Goal: Task Accomplishment & Management: Manage account settings

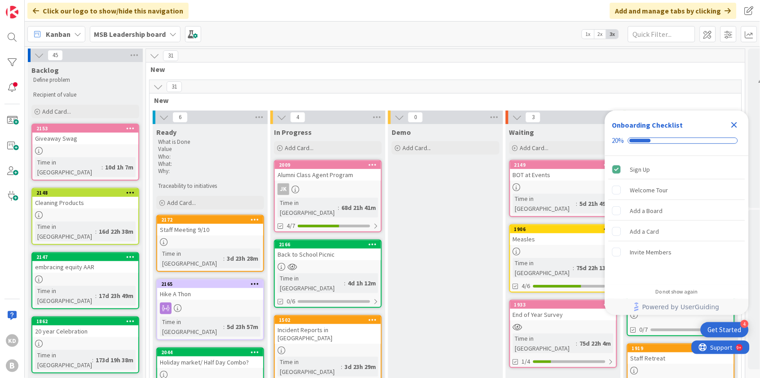
click at [161, 35] on b "MSB Leadership board" at bounding box center [130, 34] width 72 height 9
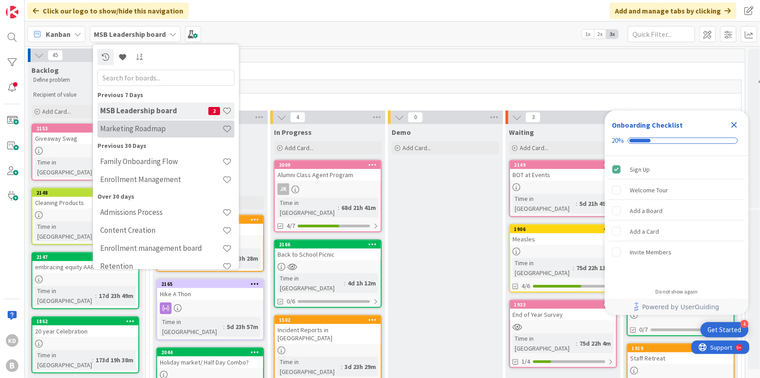
click at [149, 125] on h4 "Marketing Roadmap" at bounding box center [161, 128] width 122 height 9
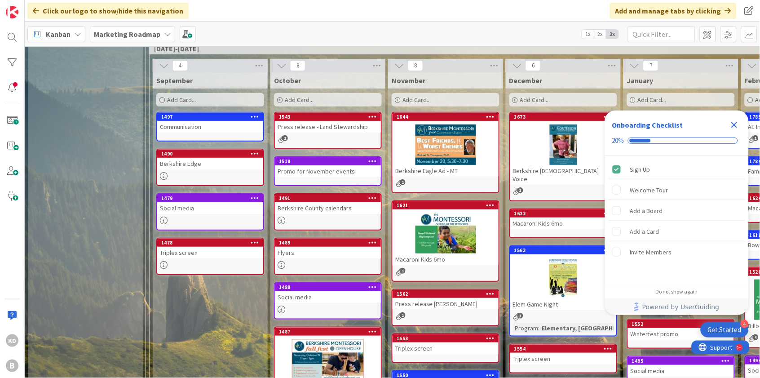
scroll to position [53, 0]
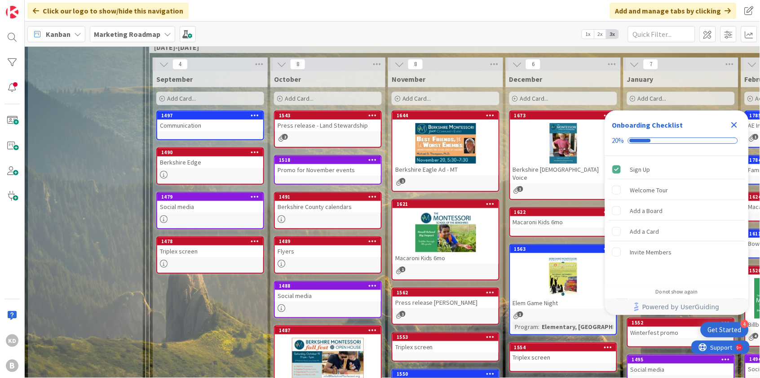
click at [205, 250] on div "Triplex screen" at bounding box center [210, 251] width 106 height 12
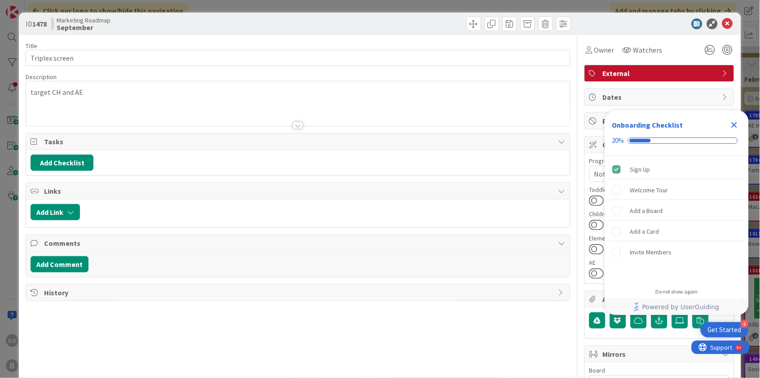
click at [734, 125] on icon "Close Checklist" at bounding box center [734, 125] width 6 height 6
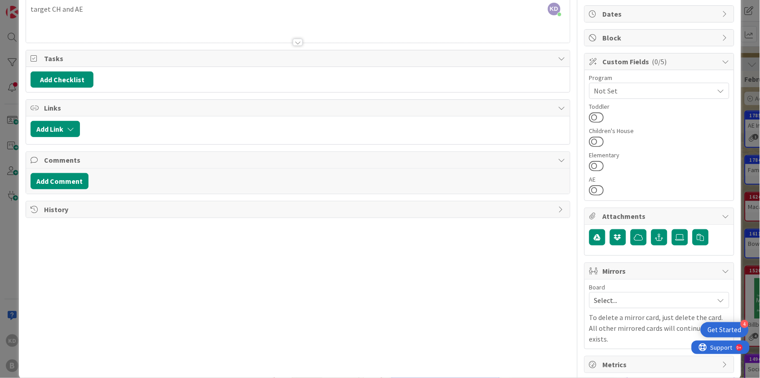
scroll to position [83, 0]
click at [681, 236] on icon at bounding box center [679, 237] width 9 height 7
click at [672, 229] on input "file" at bounding box center [672, 229] width 0 height 0
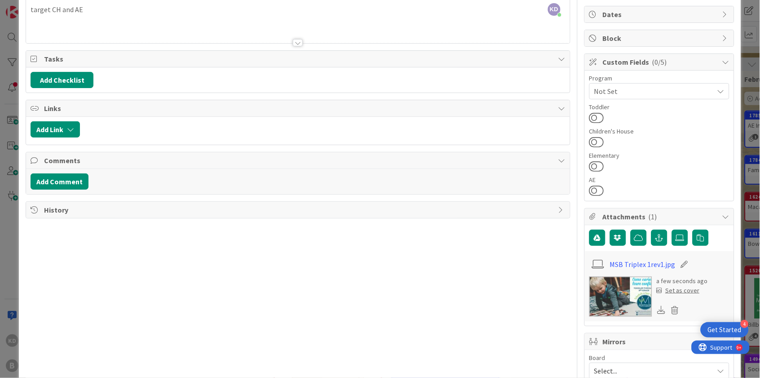
click at [681, 288] on div "Set as cover" at bounding box center [677, 290] width 43 height 9
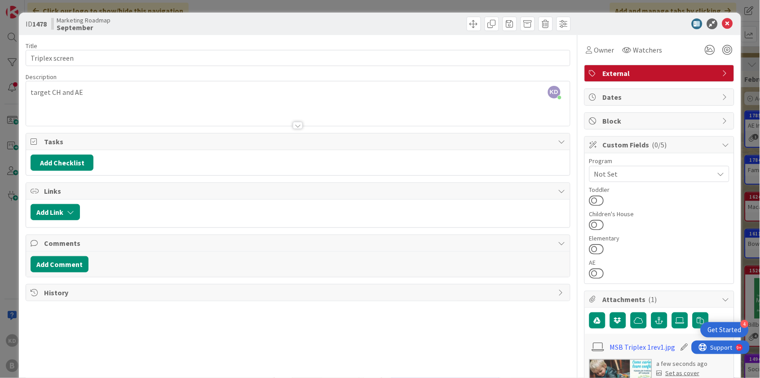
scroll to position [0, 0]
click at [730, 27] on icon at bounding box center [727, 23] width 11 height 11
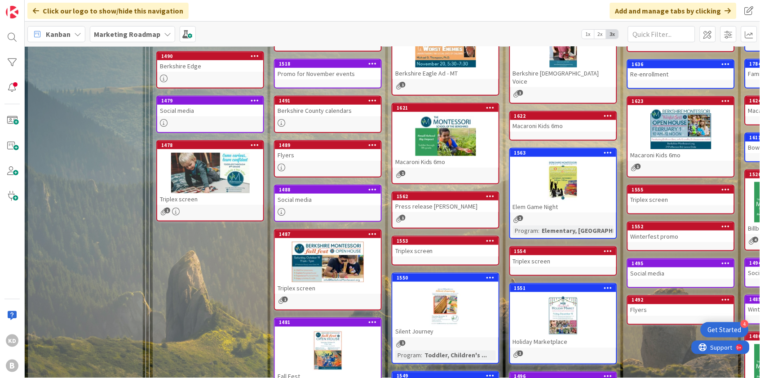
scroll to position [174, 0]
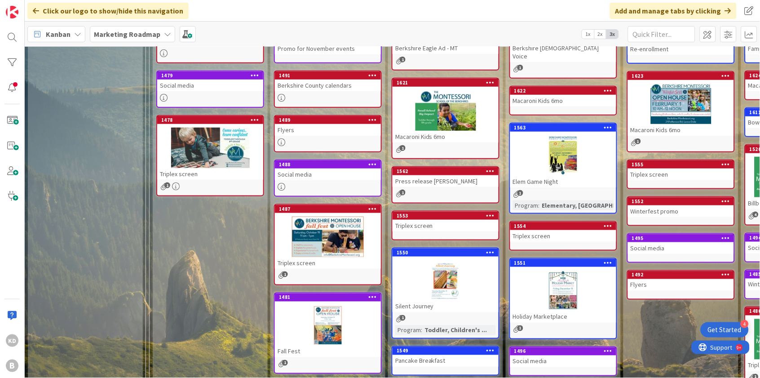
click at [324, 241] on div at bounding box center [328, 236] width 106 height 40
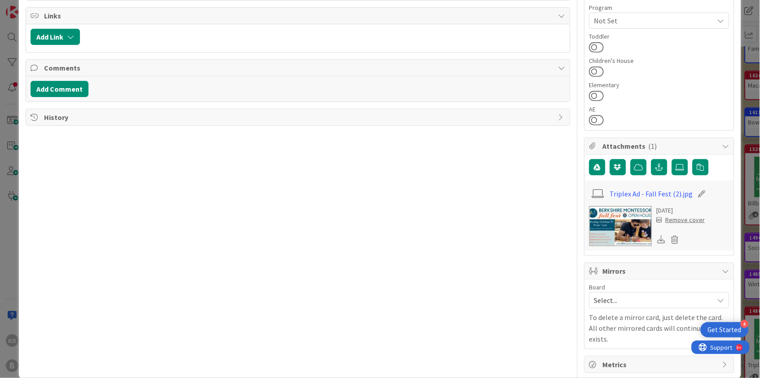
scroll to position [153, 0]
click at [678, 217] on div "Remove cover" at bounding box center [680, 220] width 48 height 9
click at [677, 241] on icon at bounding box center [675, 239] width 13 height 13
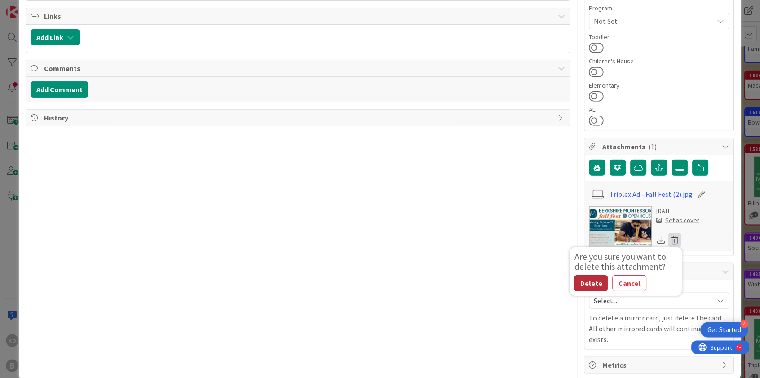
click at [597, 283] on button "Delete" at bounding box center [591, 283] width 34 height 16
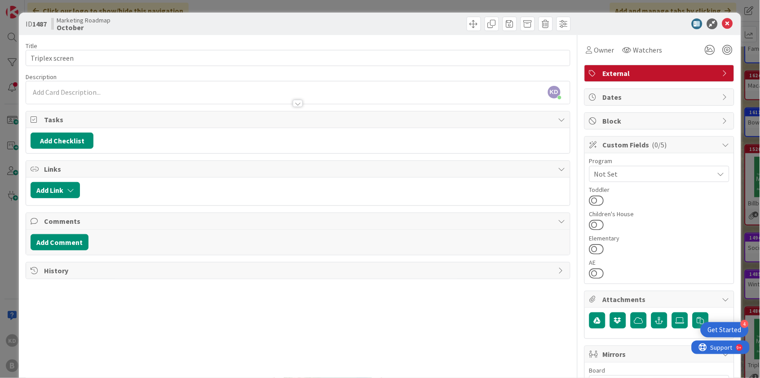
scroll to position [0, 0]
click at [727, 19] on icon at bounding box center [727, 23] width 11 height 11
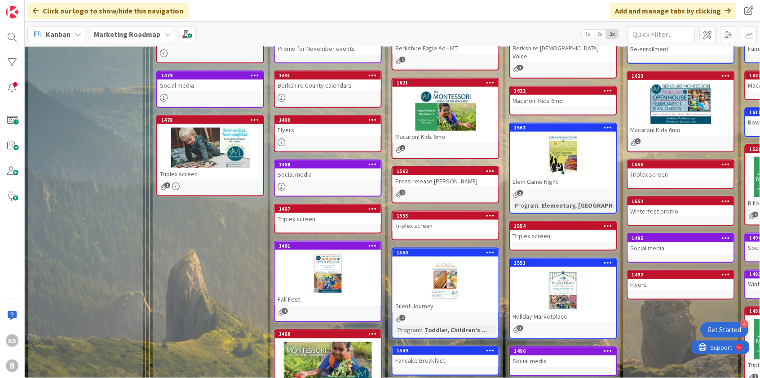
click at [329, 274] on div at bounding box center [328, 273] width 106 height 40
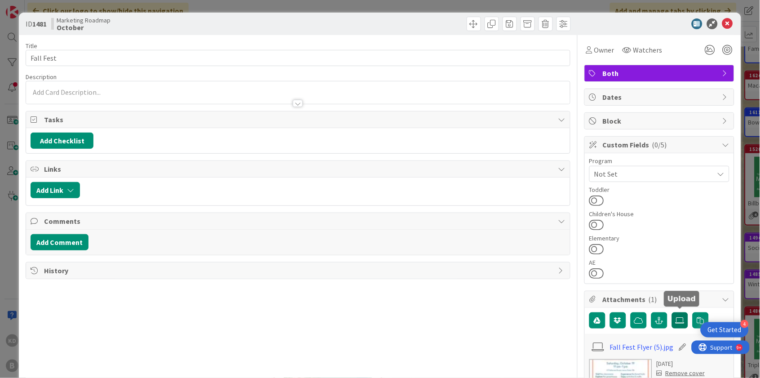
click at [682, 322] on label at bounding box center [680, 320] width 16 height 16
click at [672, 312] on input "file" at bounding box center [672, 312] width 0 height 0
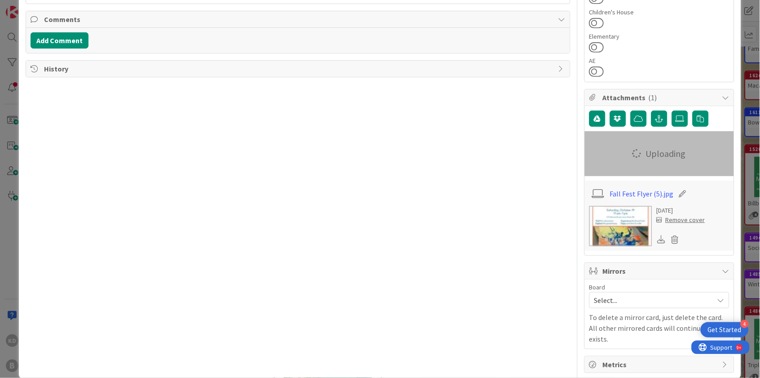
scroll to position [202, 0]
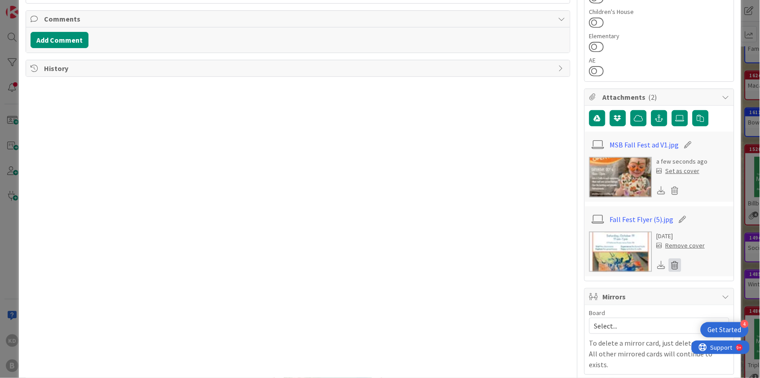
click at [675, 262] on icon at bounding box center [675, 264] width 13 height 13
click at [591, 307] on button "Delete" at bounding box center [591, 308] width 34 height 16
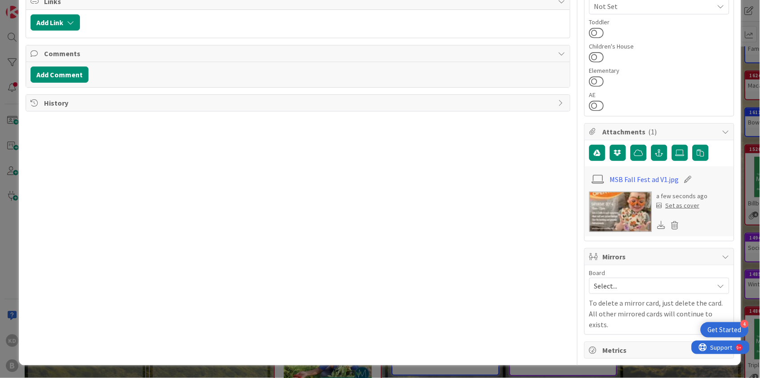
scroll to position [153, 0]
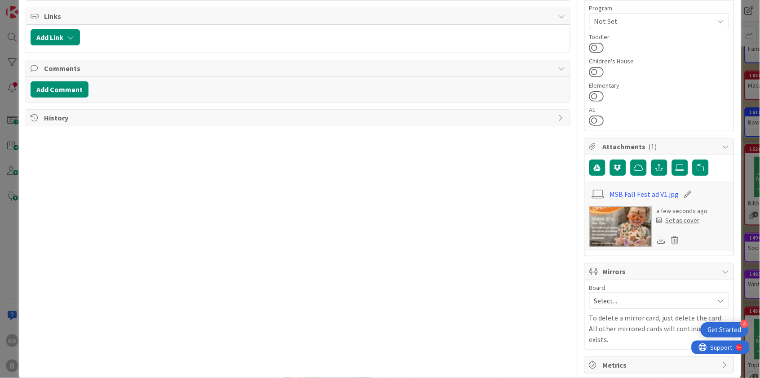
click at [688, 216] on div "Set as cover" at bounding box center [677, 220] width 43 height 9
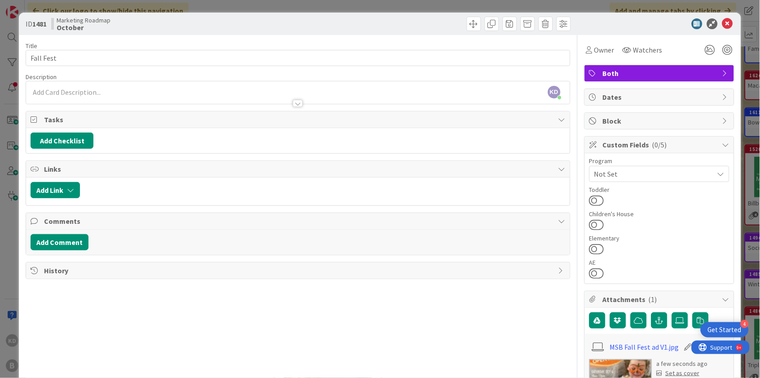
scroll to position [0, 0]
click at [728, 25] on icon at bounding box center [727, 23] width 11 height 11
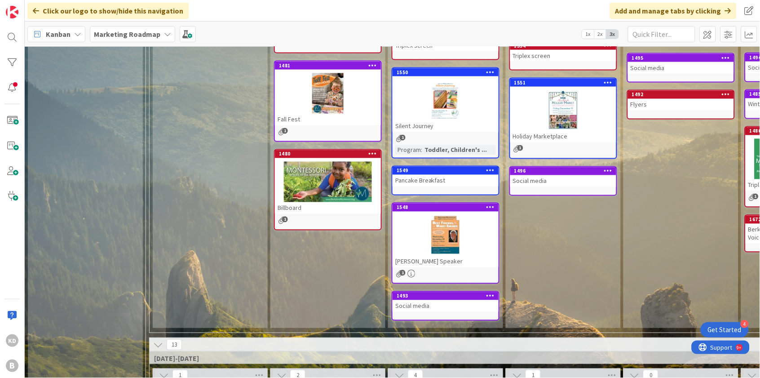
scroll to position [380, 0]
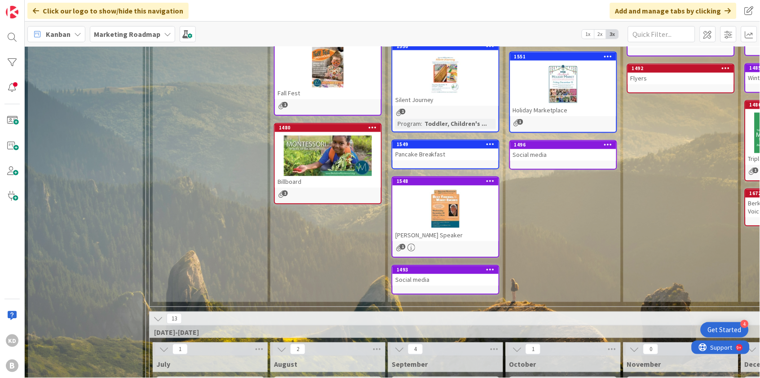
click at [370, 124] on icon at bounding box center [373, 127] width 9 height 6
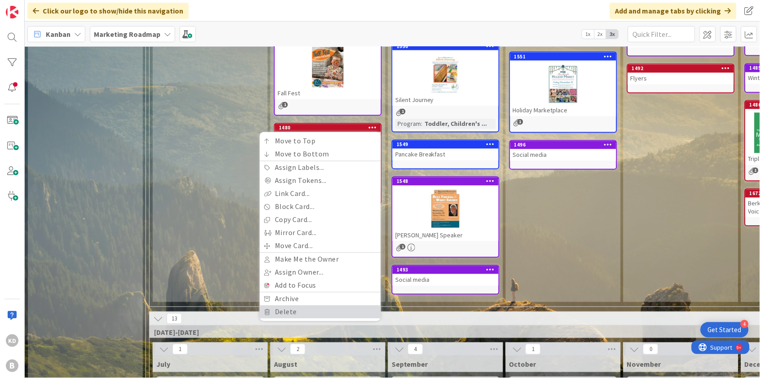
click at [279, 305] on link "Delete" at bounding box center [320, 311] width 121 height 13
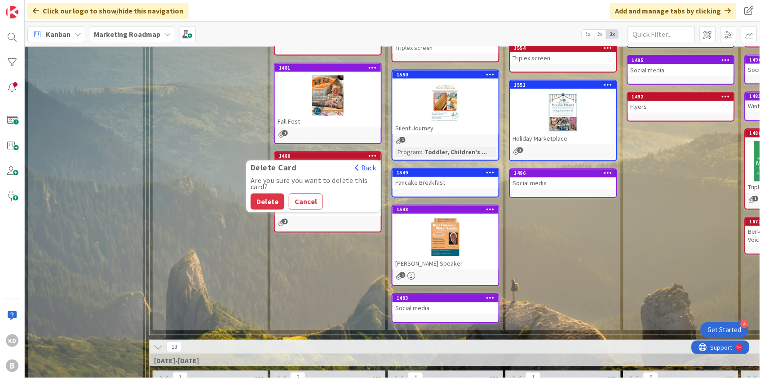
scroll to position [354, 0]
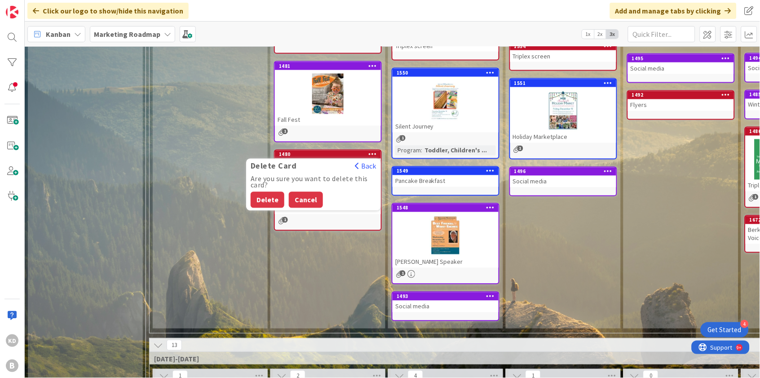
click at [299, 201] on button "Cancel" at bounding box center [306, 200] width 34 height 16
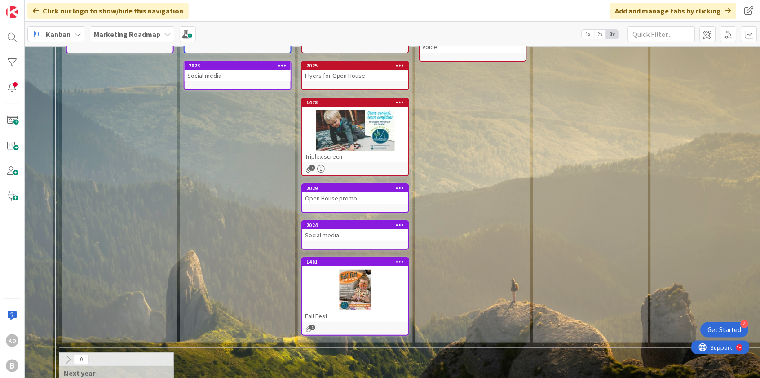
scroll to position [753, 90]
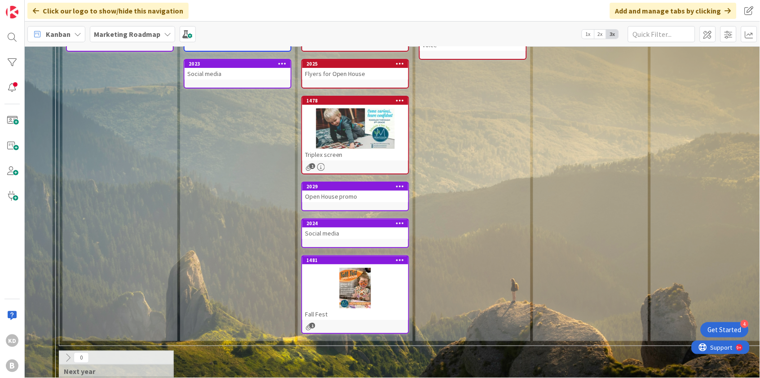
click at [399, 183] on icon at bounding box center [400, 186] width 9 height 6
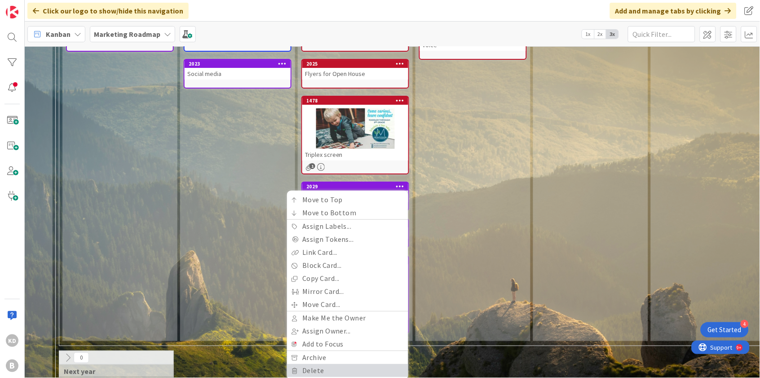
click at [331, 364] on link "Delete" at bounding box center [347, 370] width 121 height 13
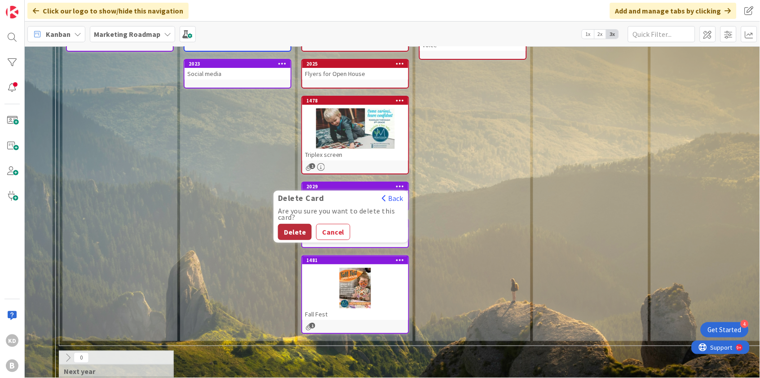
click at [304, 232] on button "Delete" at bounding box center [295, 232] width 34 height 16
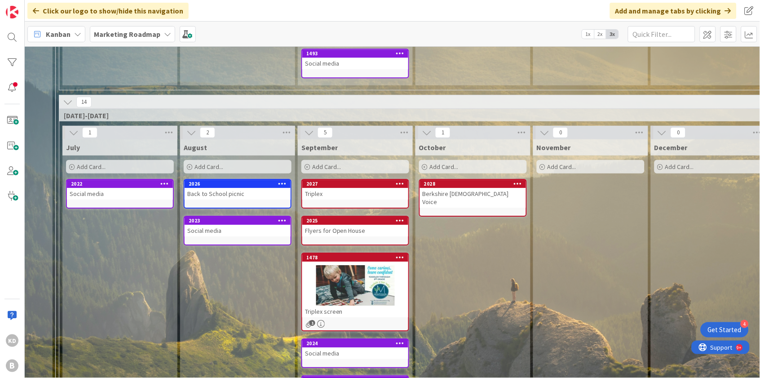
scroll to position [596, 90]
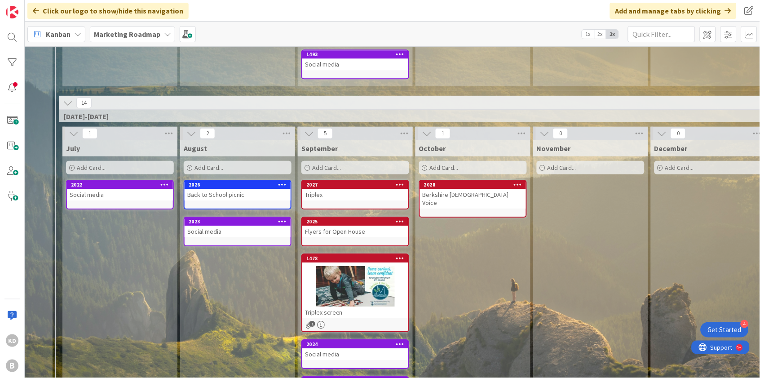
click at [397, 181] on icon at bounding box center [400, 184] width 9 height 6
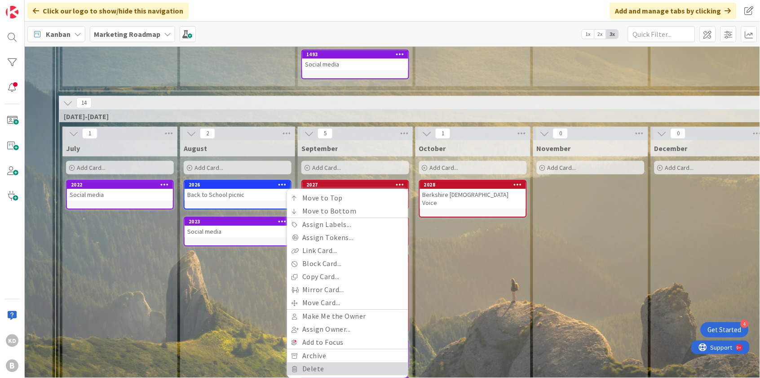
click at [315, 362] on link "Delete" at bounding box center [347, 368] width 121 height 13
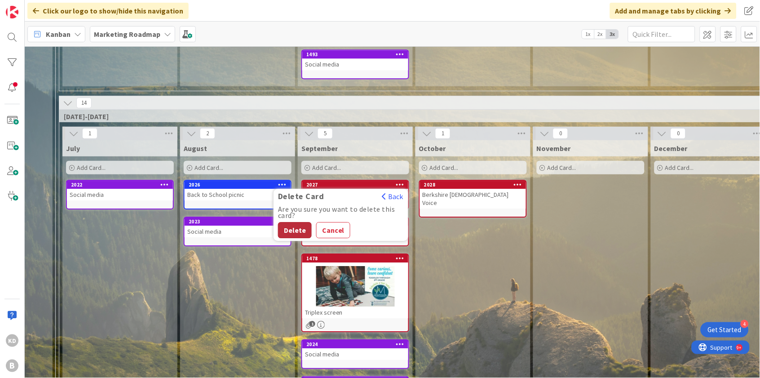
click at [295, 222] on button "Delete" at bounding box center [295, 230] width 34 height 16
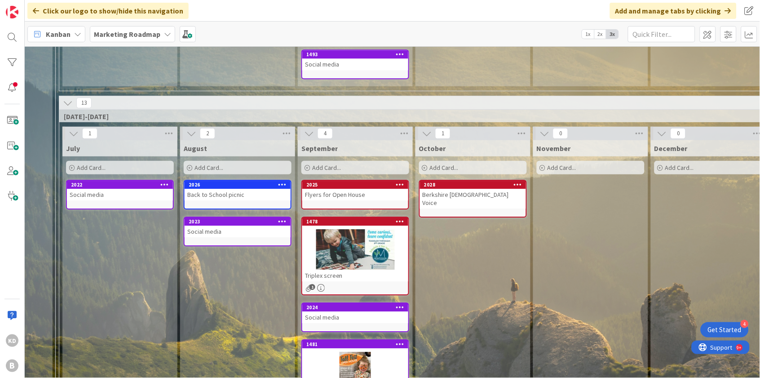
click at [459, 283] on div "October Add Card... 2028 Berkshire Jewish Voice" at bounding box center [472, 282] width 115 height 285
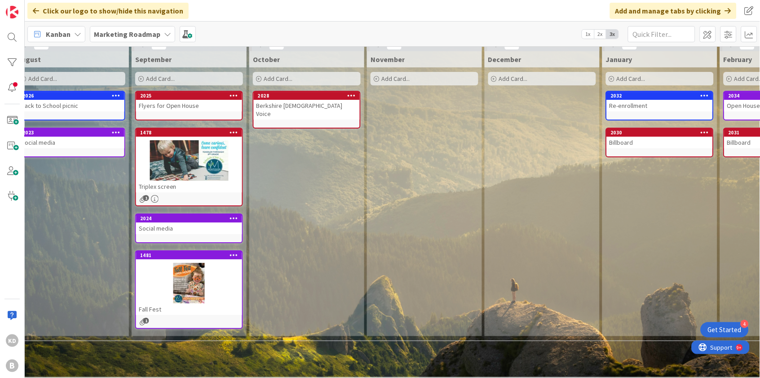
scroll to position [684, 254]
